Goal: Information Seeking & Learning: Find specific fact

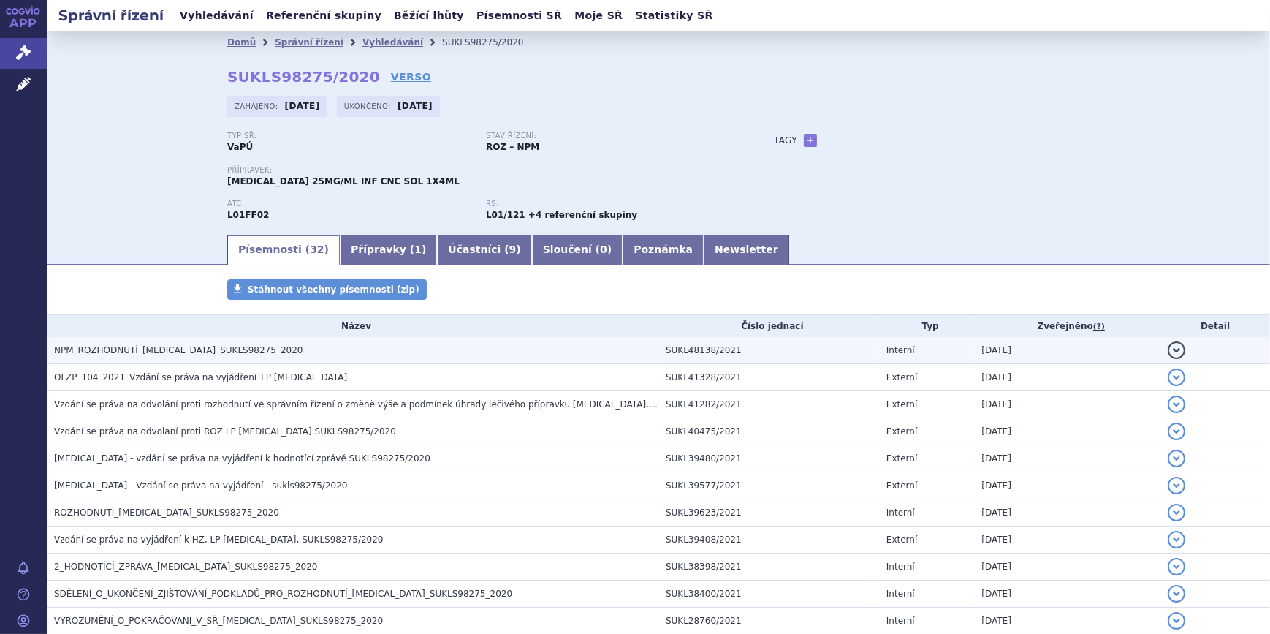
click at [1168, 355] on button "detail" at bounding box center [1177, 350] width 18 height 18
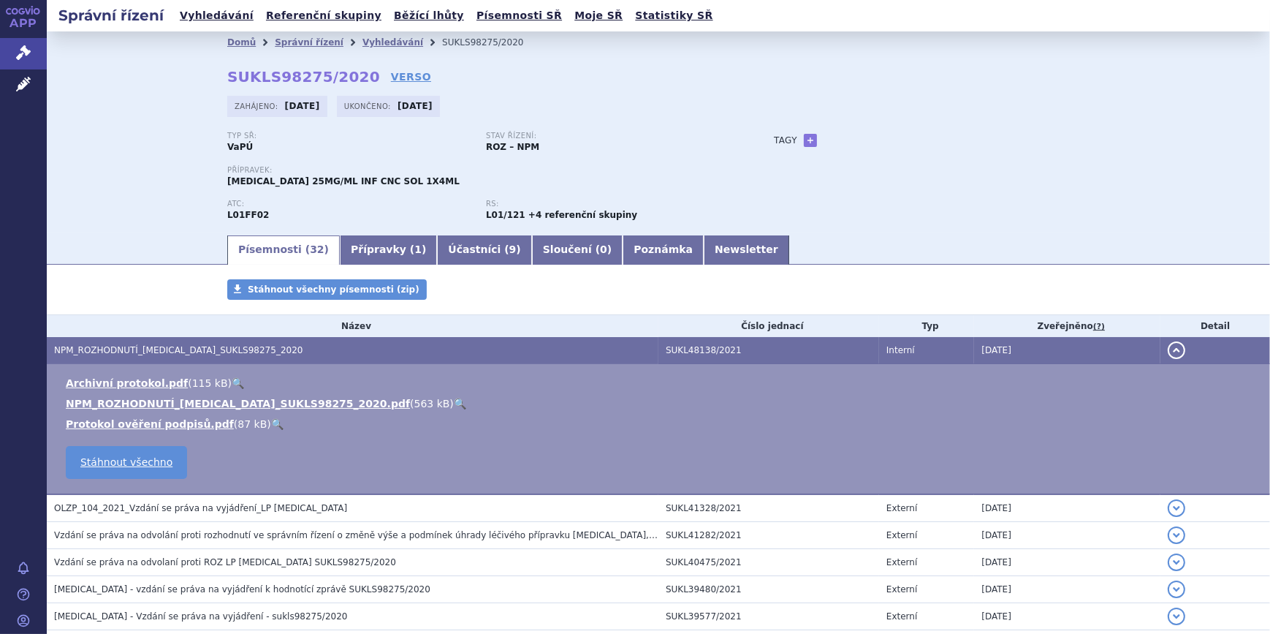
click at [454, 403] on link "🔍" at bounding box center [460, 404] width 12 height 12
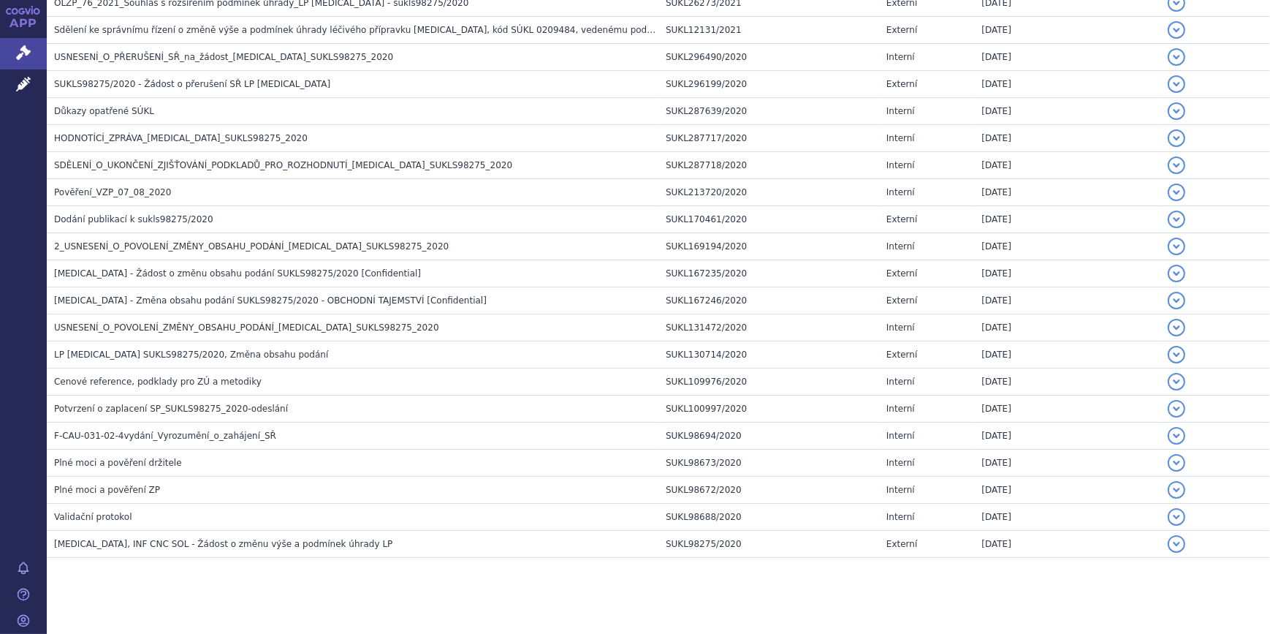
scroll to position [784, 0]
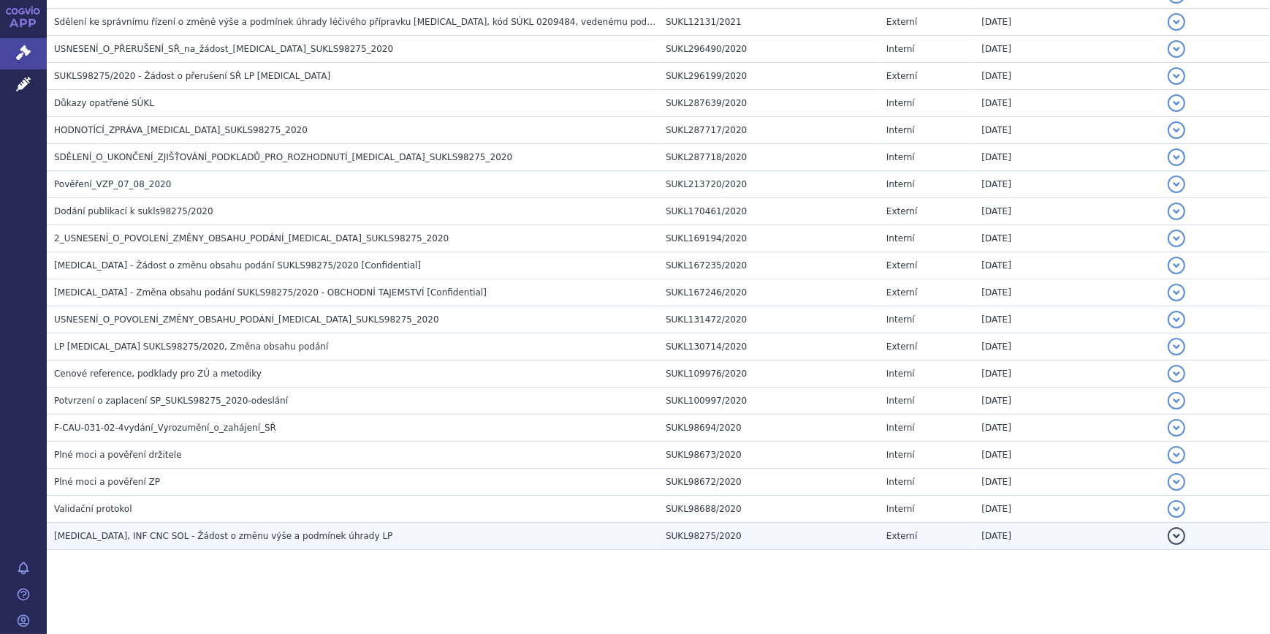
click at [265, 531] on span "[MEDICAL_DATA], INF CNC SOL - Žádost o změnu výše a podmínek úhrady LP" at bounding box center [223, 536] width 338 height 10
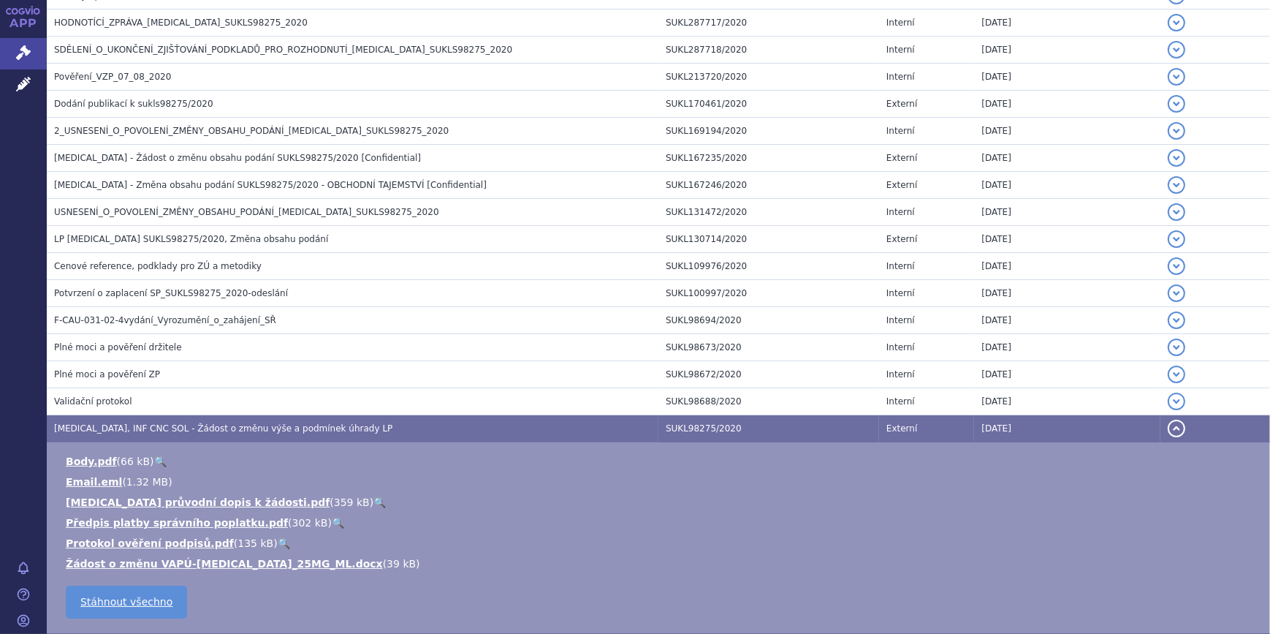
scroll to position [786, 0]
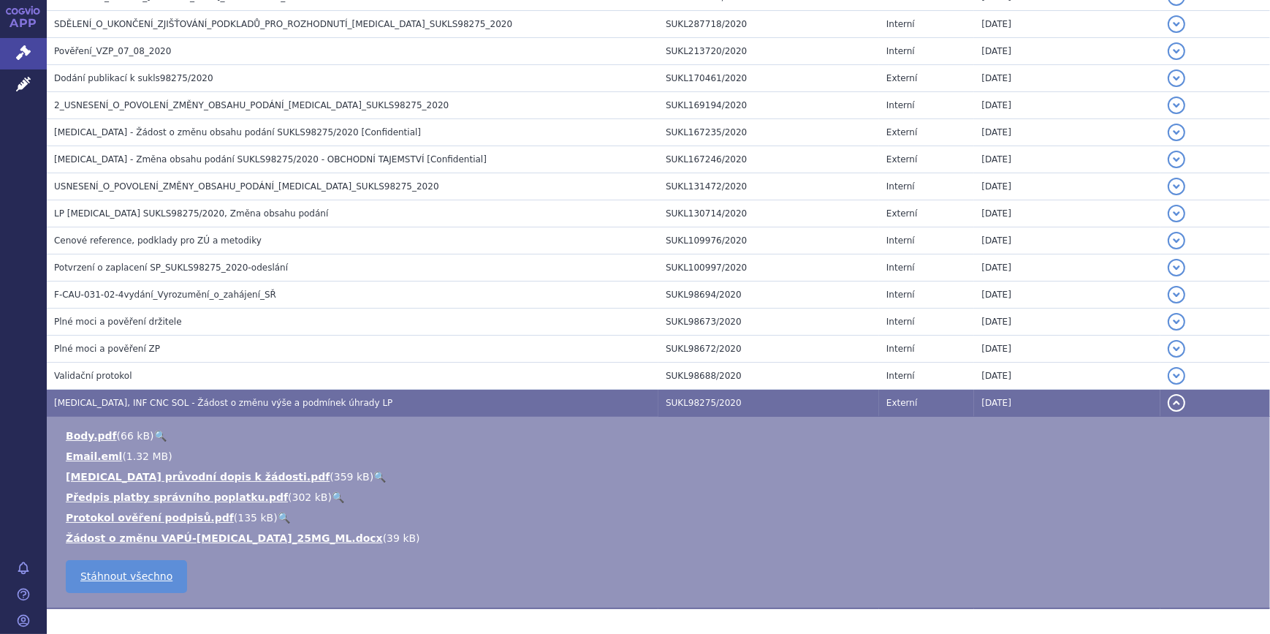
click at [154, 433] on link "🔍" at bounding box center [160, 436] width 12 height 12
click at [105, 451] on link "Email.eml" at bounding box center [94, 456] width 56 height 12
click at [148, 401] on span "[MEDICAL_DATA], INF CNC SOL - Žádost o změnu výše a podmínek úhrady LP" at bounding box center [223, 403] width 338 height 10
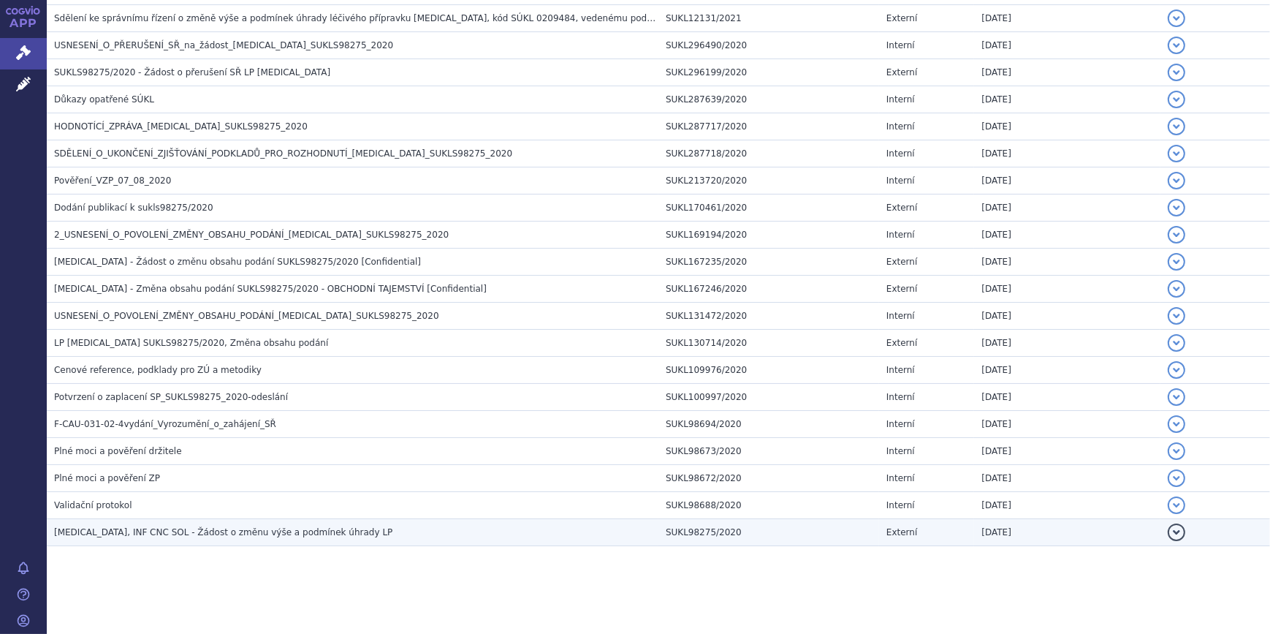
scroll to position [653, 0]
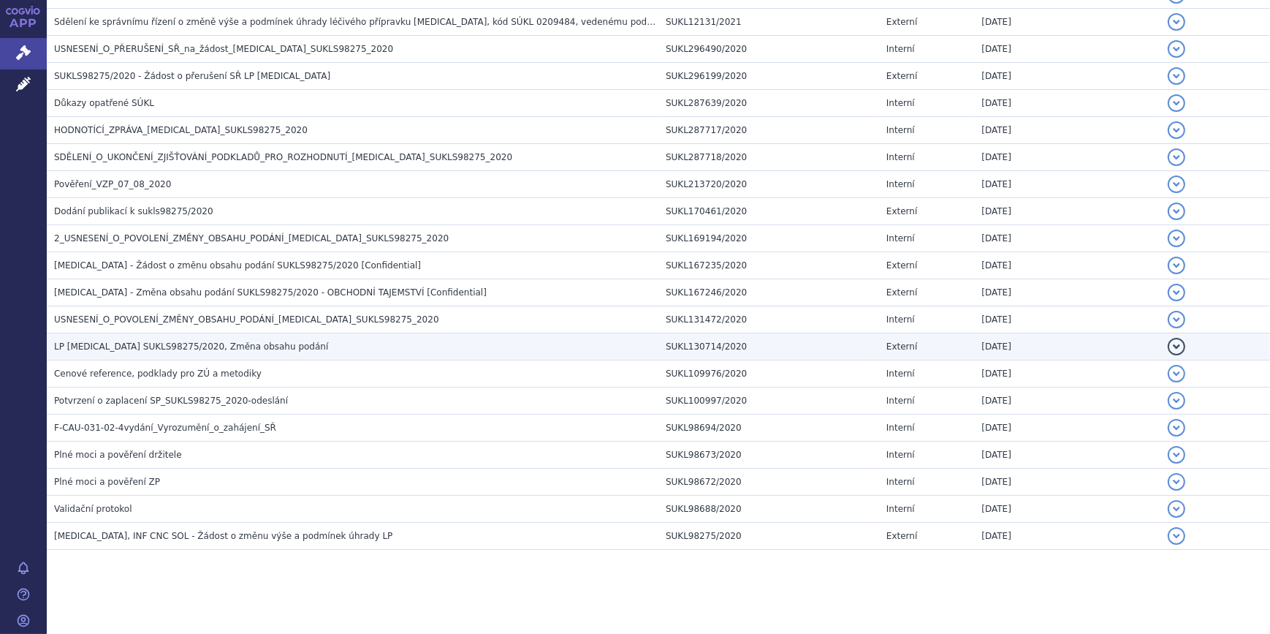
click at [124, 342] on span "LP [MEDICAL_DATA] SUKLS98275/2020, Změna obsahu podání" at bounding box center [191, 346] width 274 height 10
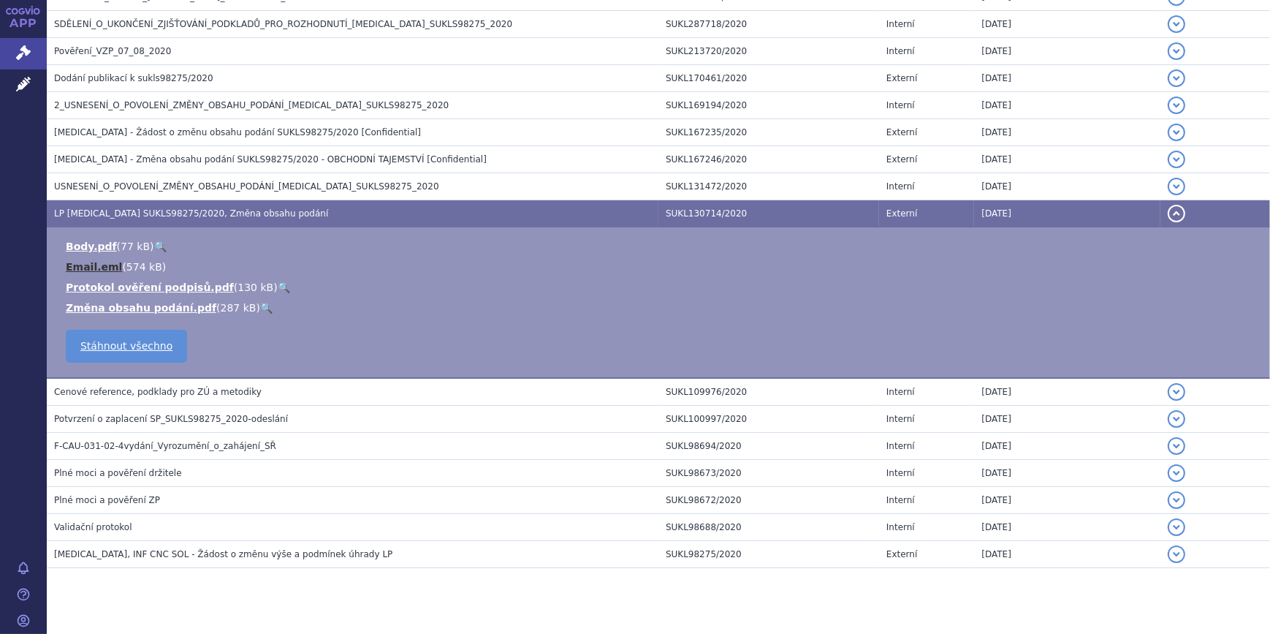
click at [103, 270] on link "Email.eml" at bounding box center [94, 267] width 56 height 12
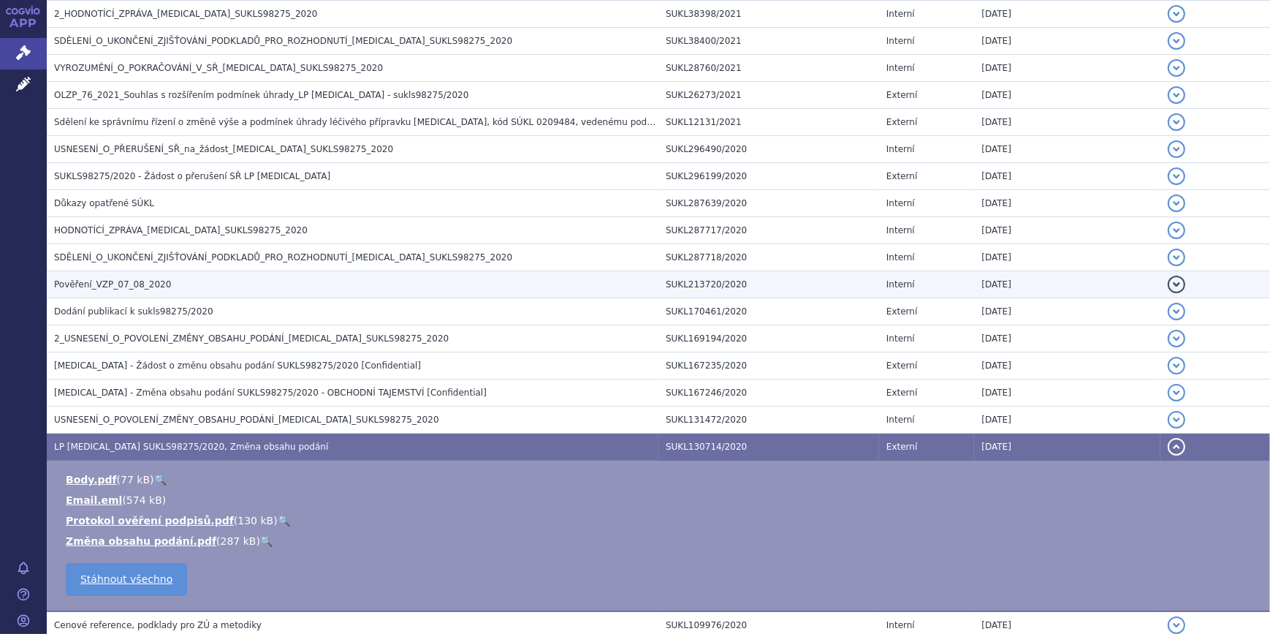
scroll to position [520, 0]
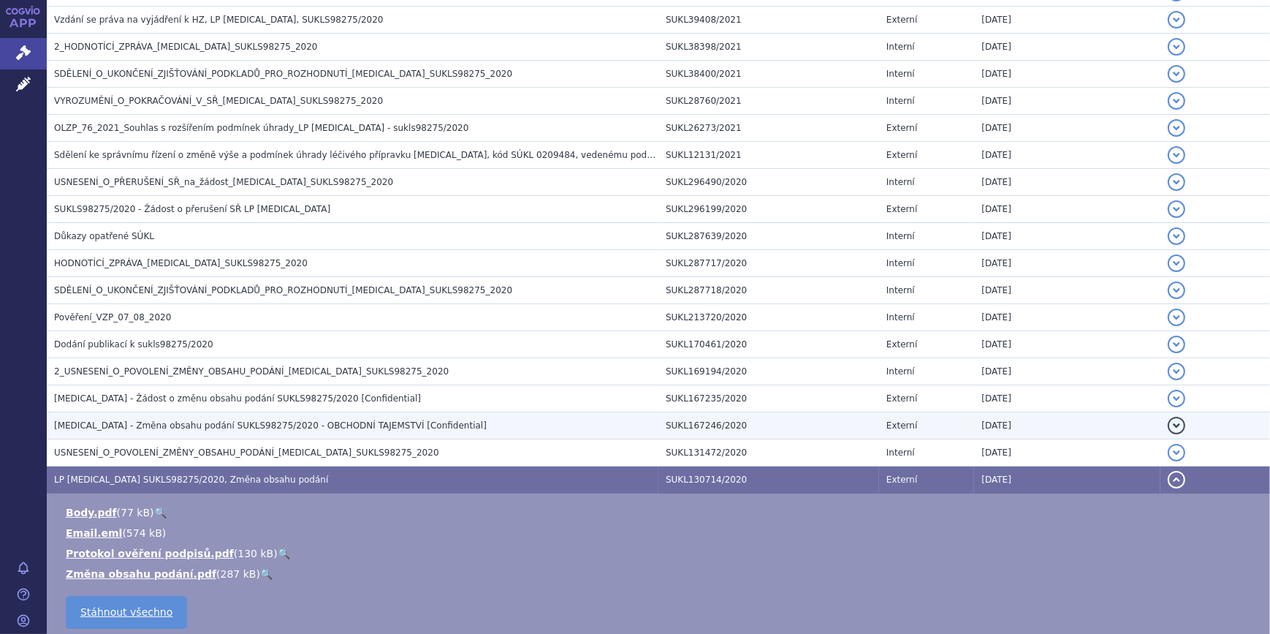
click at [208, 425] on span "[MEDICAL_DATA] - Změna obsahu podání SUKLS98275/2020 - OBCHODNÍ TAJEMSTVÍ [Conf…" at bounding box center [270, 425] width 433 height 10
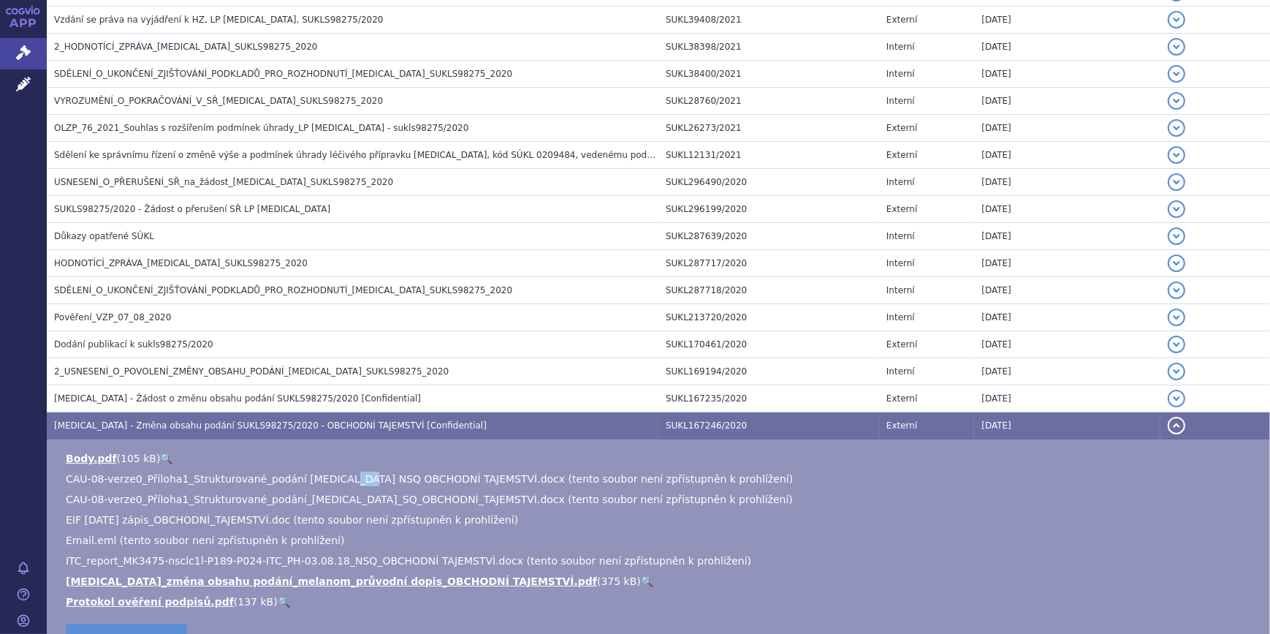
drag, startPoint x: 325, startPoint y: 477, endPoint x: 346, endPoint y: 477, distance: 21.2
click at [346, 477] on span "CAU-08-verze0_Příloha1_Strukturované_podání [MEDICAL_DATA] NSQ OBCHODNÍ TAJEMST…" at bounding box center [429, 479] width 727 height 12
drag, startPoint x: 346, startPoint y: 477, endPoint x: 354, endPoint y: 477, distance: 8.8
click at [354, 477] on span "CAU-08-verze0_Příloha1_Strukturované_podání [MEDICAL_DATA] NSQ OBCHODNÍ TAJEMST…" at bounding box center [429, 479] width 727 height 12
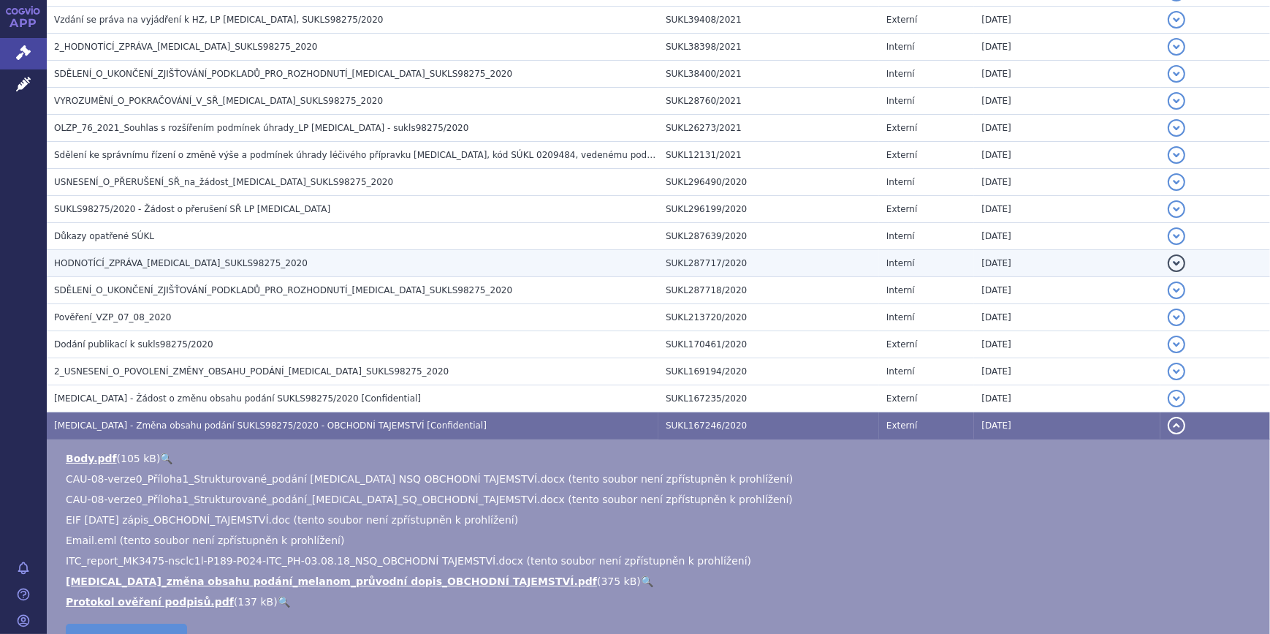
click at [177, 259] on span "HODNOTÍCÍ_ZPRÁVA_[MEDICAL_DATA]_SUKLS98275_2020" at bounding box center [181, 263] width 254 height 10
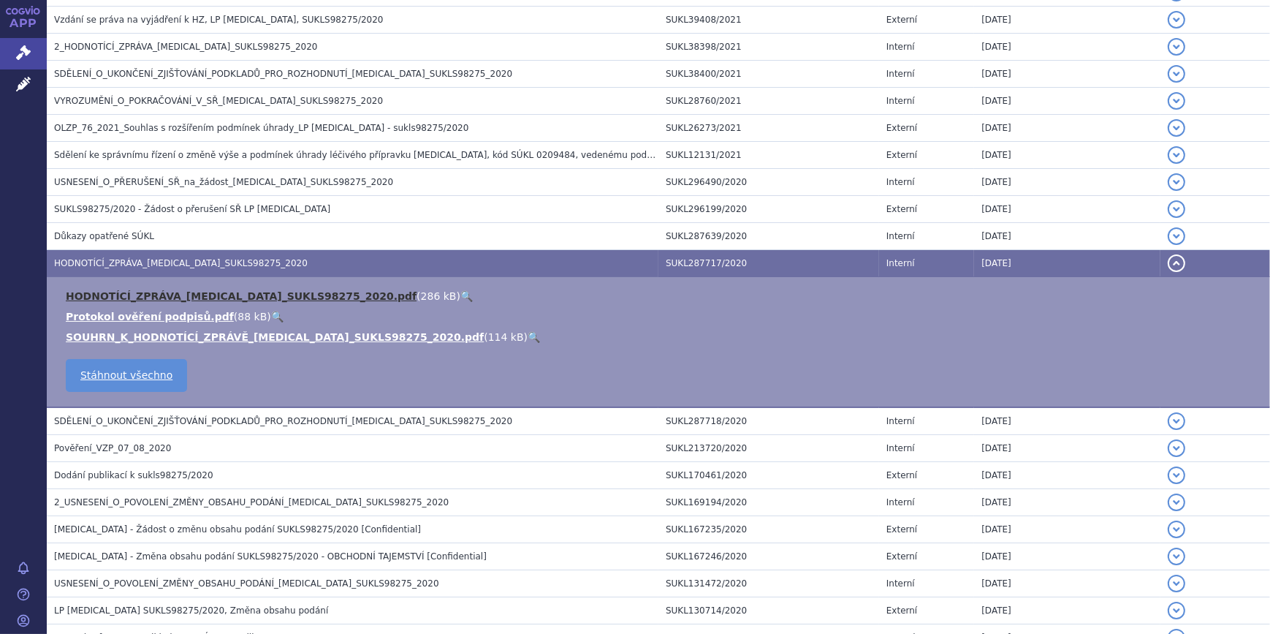
click at [326, 292] on link "HODNOTÍCÍ_ZPRÁVA_[MEDICAL_DATA]_SUKLS98275_2020.pdf" at bounding box center [241, 296] width 351 height 12
